Goal: Task Accomplishment & Management: Manage account settings

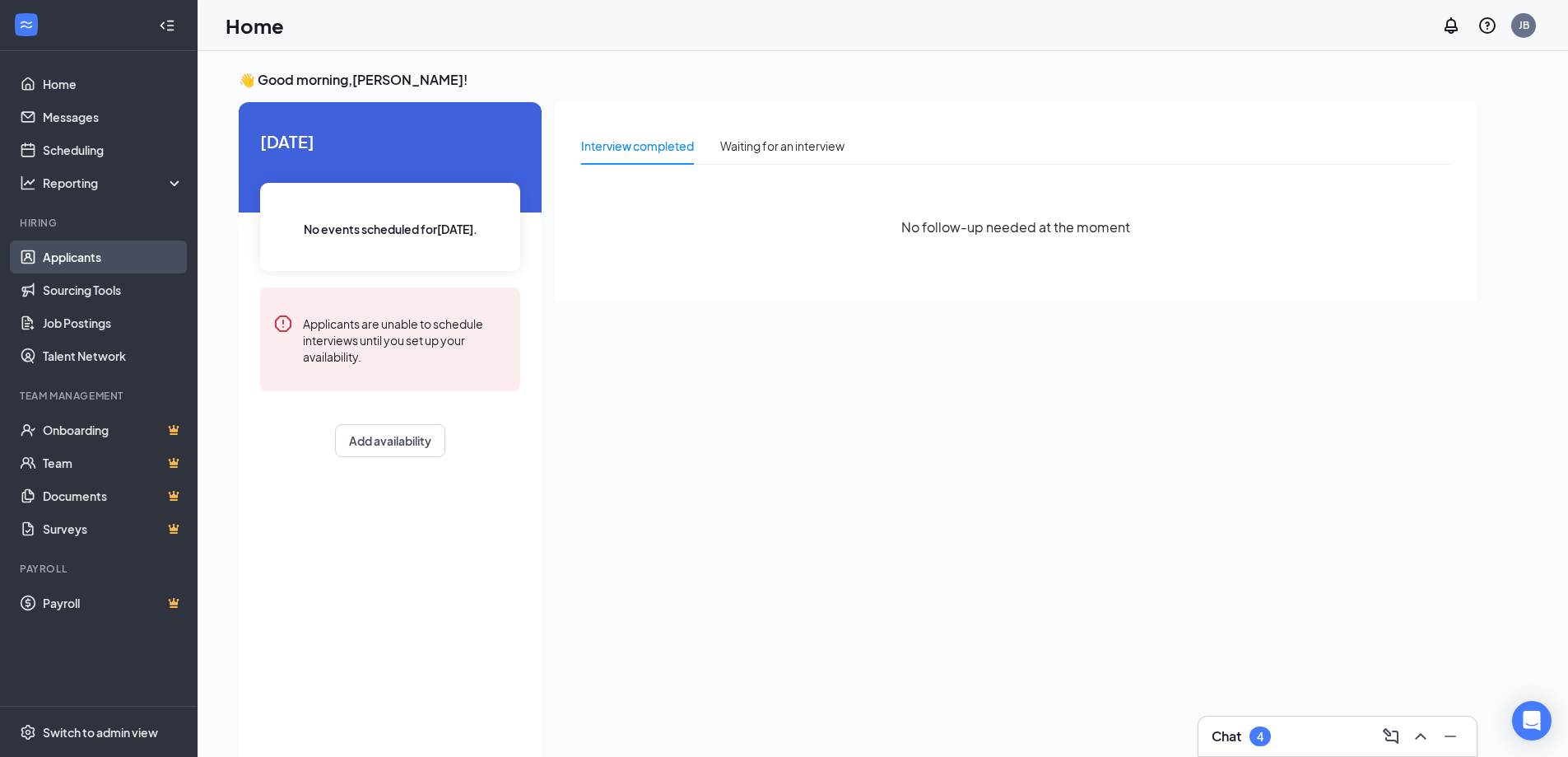
click at [70, 252] on link "Applicants" at bounding box center [113, 257] width 141 height 33
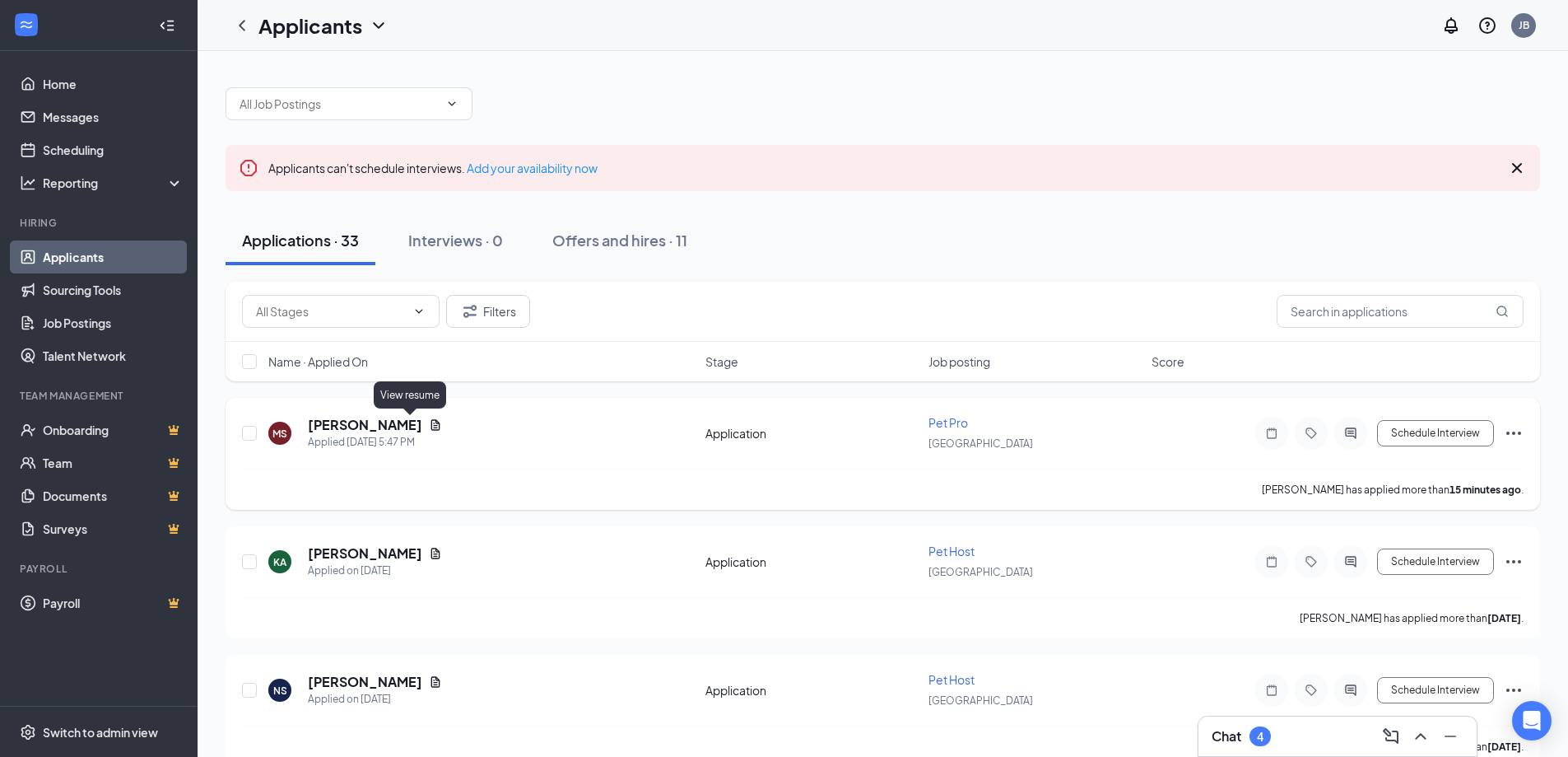
click at [429, 427] on icon "Document" at bounding box center [434, 424] width 13 height 13
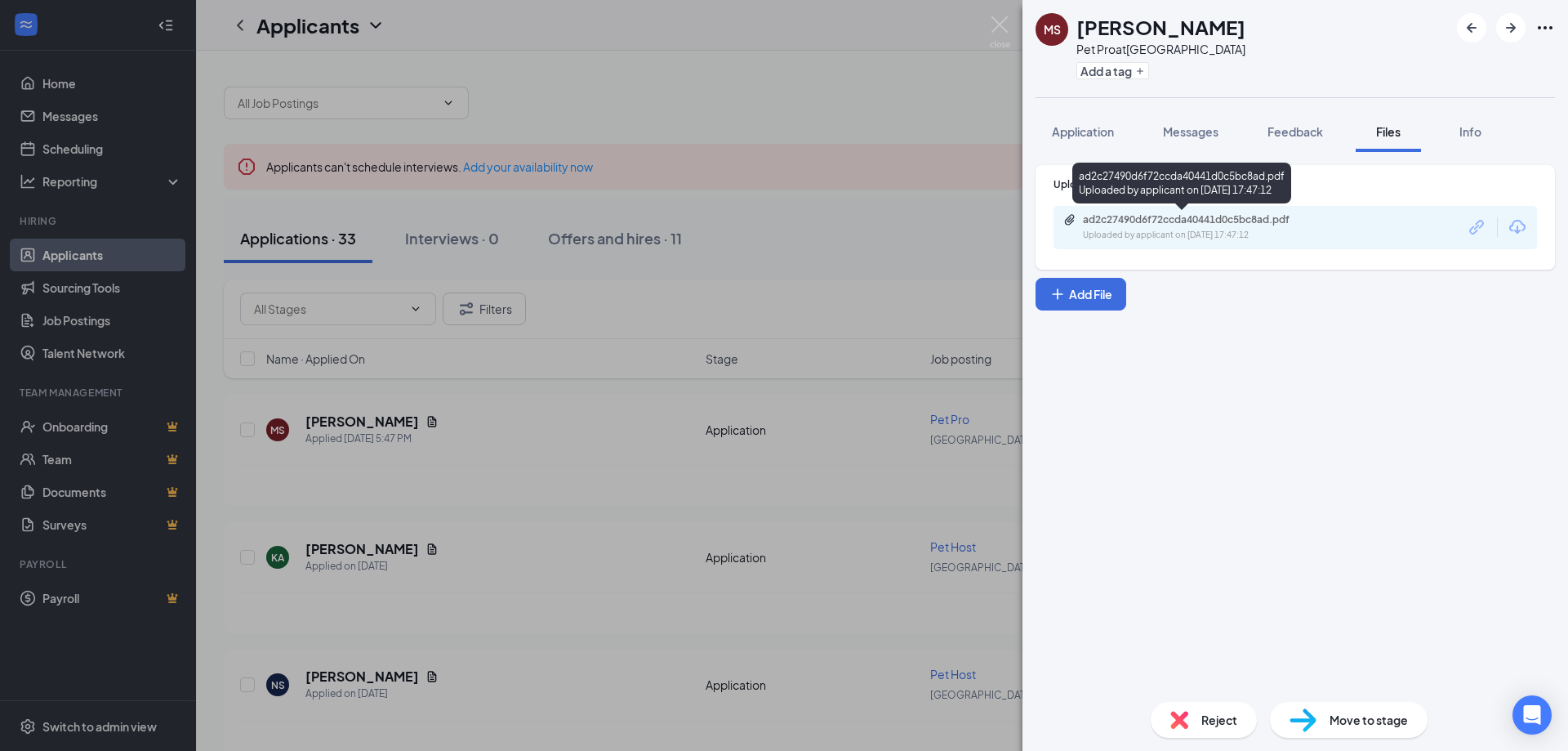
click at [1202, 227] on div "ad2c27490d6f72ccda40441d0c5bc8ad.pdf Uploaded by applicant on [DATE] 17:47:12" at bounding box center [1195, 228] width 264 height 29
click at [1093, 136] on span "Application" at bounding box center [1083, 131] width 62 height 15
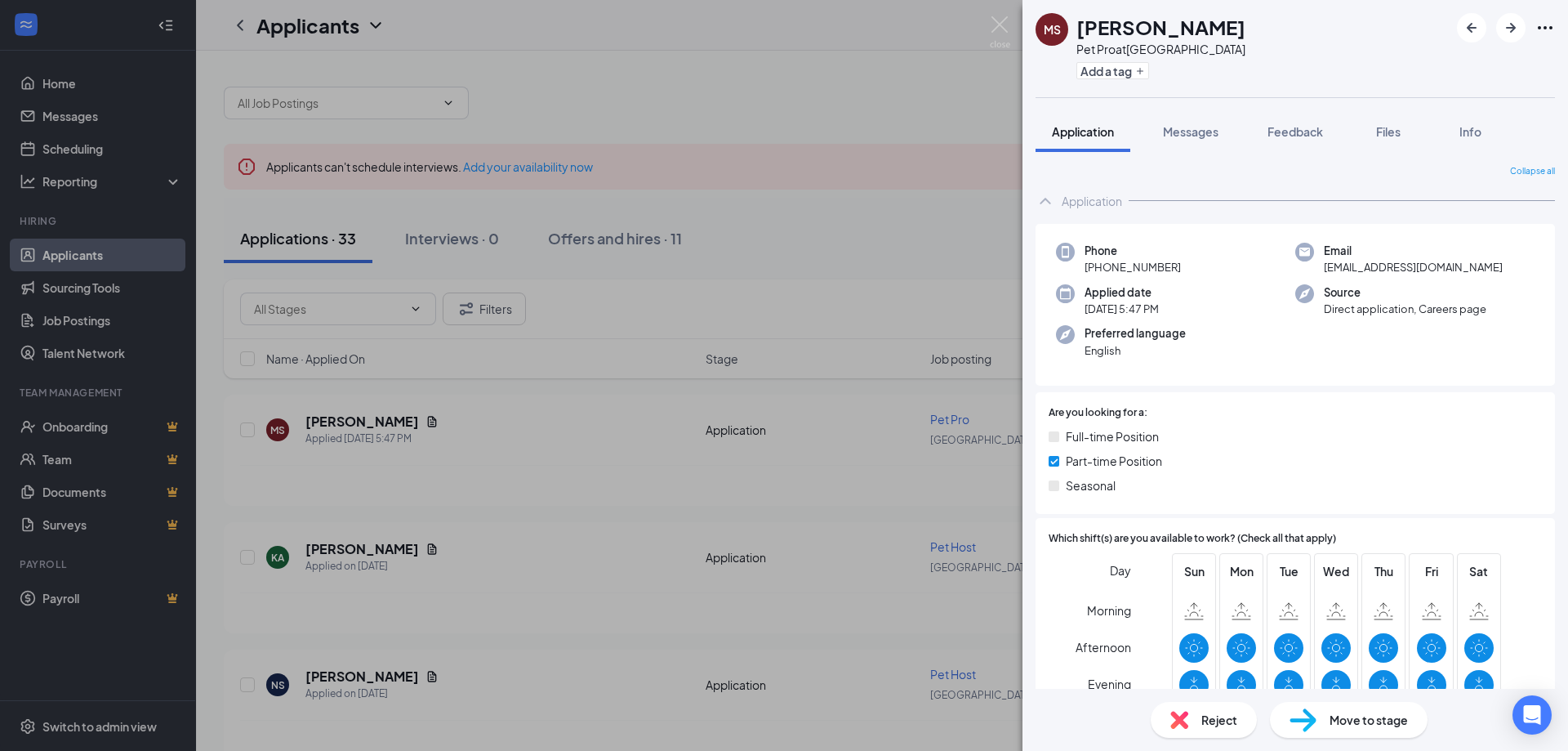
click at [1085, 134] on span "Application" at bounding box center [1083, 131] width 62 height 15
click at [1396, 136] on span "Files" at bounding box center [1388, 131] width 24 height 15
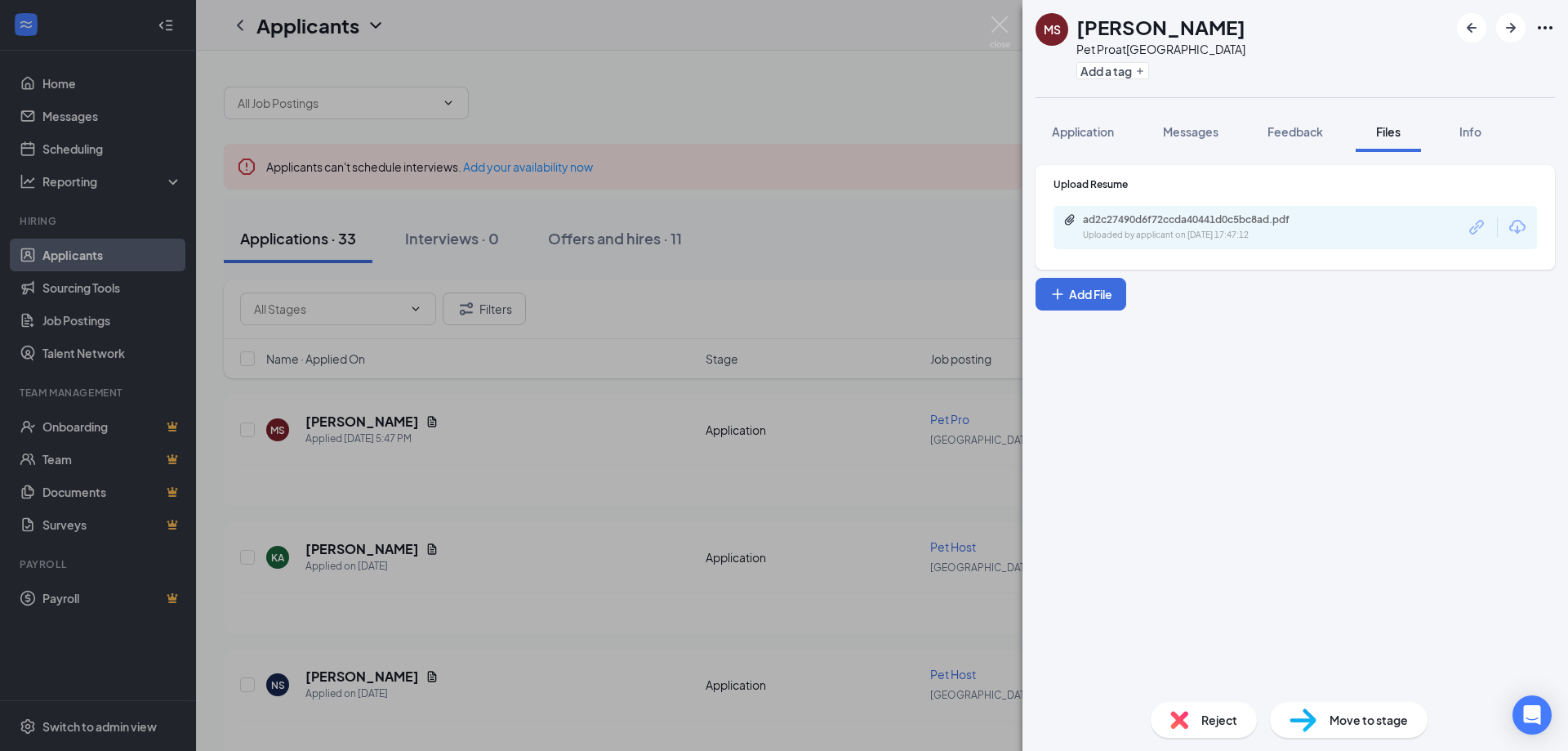
click at [1209, 226] on div "ad2c27490d6f72ccda40441d0c5bc8ad.pdf" at bounding box center [1197, 219] width 229 height 13
